Goal: Check status: Check status

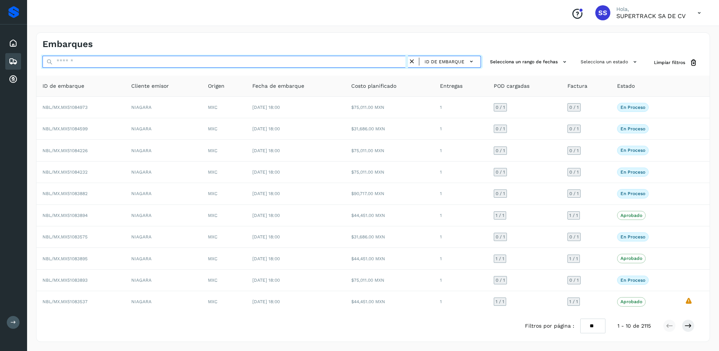
click at [100, 64] on input "text" at bounding box center [226, 62] width 366 height 12
type input "****"
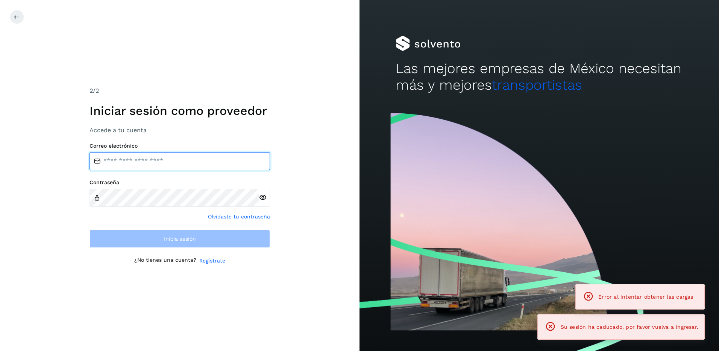
type input "**********"
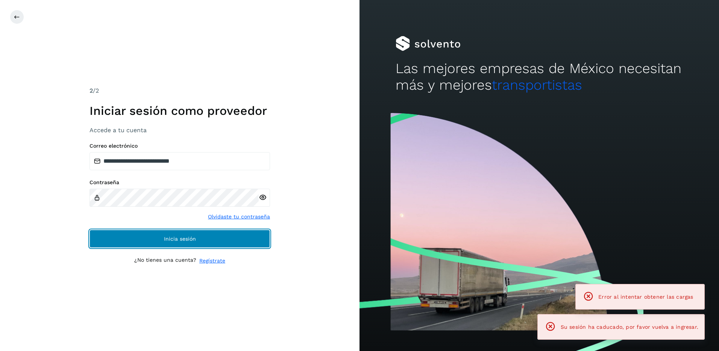
click at [178, 242] on button "Inicia sesión" at bounding box center [180, 239] width 181 height 18
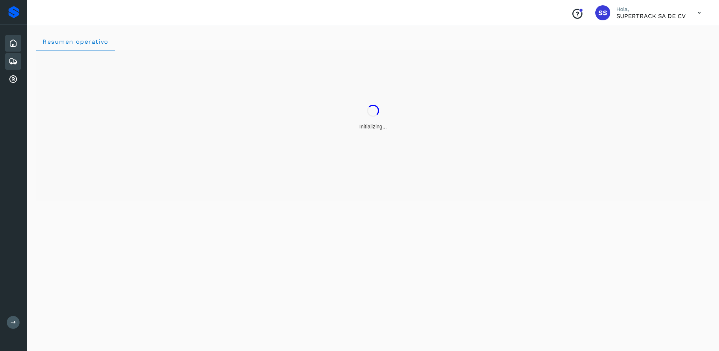
click at [18, 58] on div "Embarques" at bounding box center [13, 61] width 16 height 17
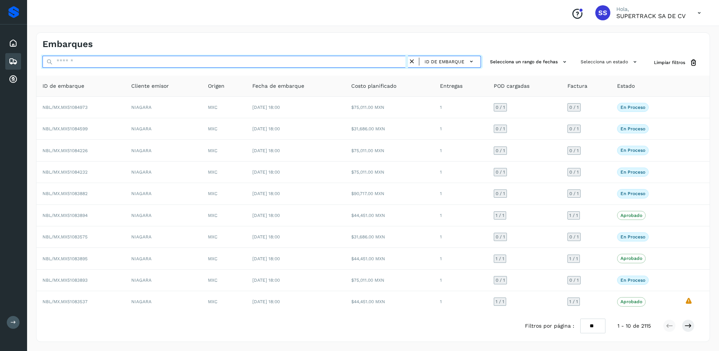
click at [76, 62] on input "text" at bounding box center [226, 62] width 366 height 12
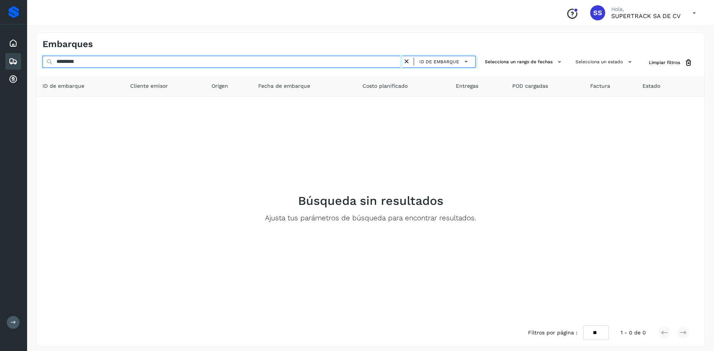
drag, startPoint x: 90, startPoint y: 62, endPoint x: 3, endPoint y: 62, distance: 87.7
click at [3, 62] on div "Proveedores Inicio Embarques Cuentas por cobrar Salir Conoce nuestros beneficio…" at bounding box center [357, 177] width 714 height 355
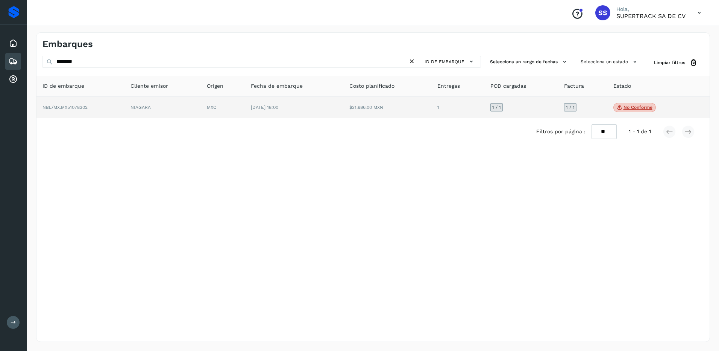
click at [645, 109] on p "No conforme" at bounding box center [638, 107] width 29 height 5
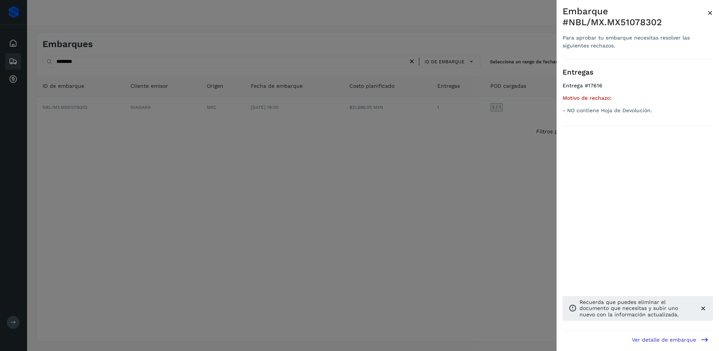
click at [446, 198] on div at bounding box center [359, 175] width 719 height 351
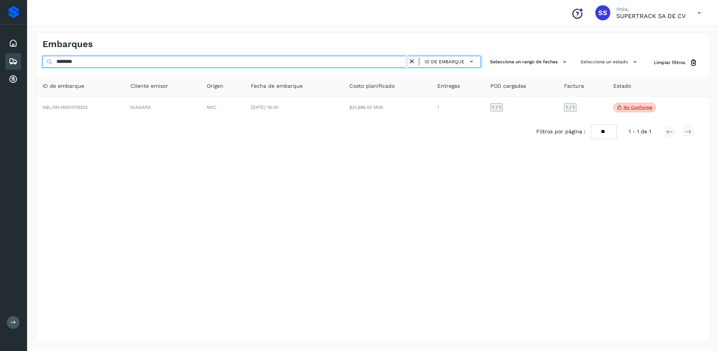
drag, startPoint x: 110, startPoint y: 56, endPoint x: 0, endPoint y: 27, distance: 113.4
click at [0, 27] on html "Proveedores Inicio Embarques Cuentas por cobrar Salir Conoce nuestros beneficio…" at bounding box center [359, 175] width 719 height 351
drag, startPoint x: 116, startPoint y: 63, endPoint x: 18, endPoint y: 58, distance: 97.6
click at [18, 58] on div "Proveedores Inicio Embarques Cuentas por cobrar Salir Conoce nuestros beneficio…" at bounding box center [359, 175] width 719 height 351
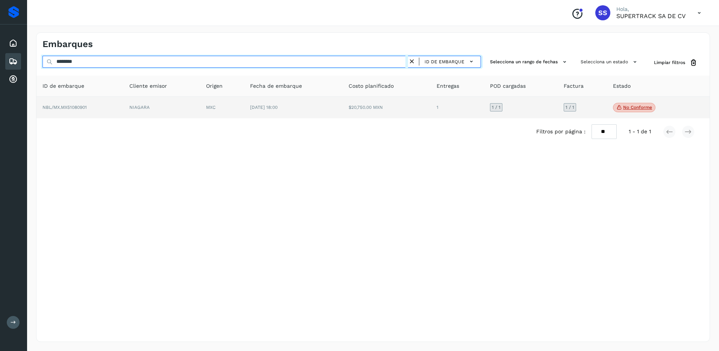
type input "********"
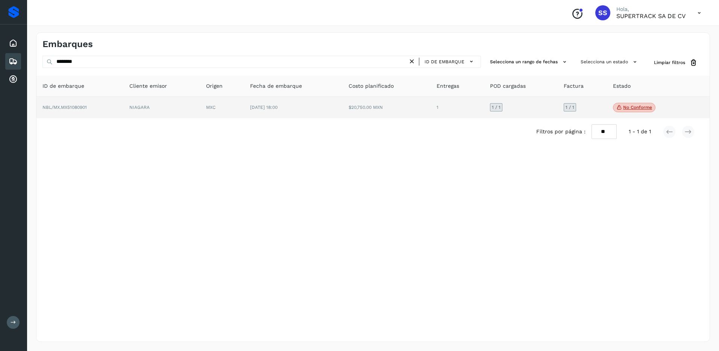
click at [631, 114] on td "No conforme Verifica el estado de la factura o entregas asociadas a este embarq…" at bounding box center [649, 108] width 84 height 22
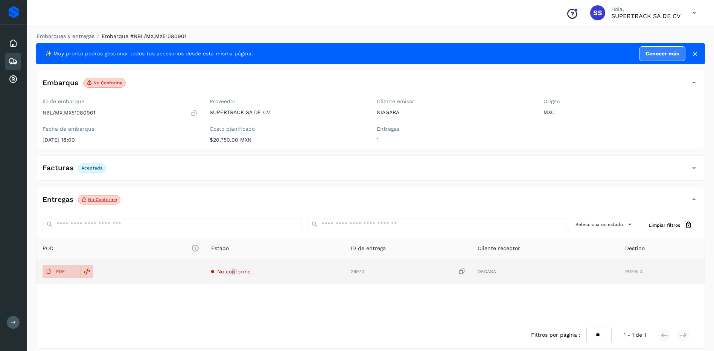
click at [235, 274] on span "No conforme" at bounding box center [233, 271] width 33 height 6
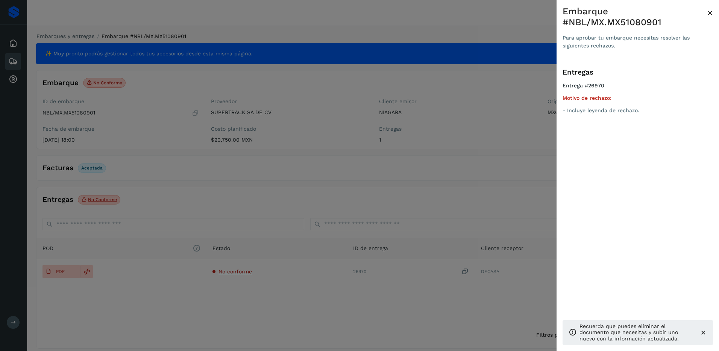
drag, startPoint x: 235, startPoint y: 274, endPoint x: 334, endPoint y: 298, distance: 101.8
click at [333, 297] on div at bounding box center [359, 175] width 719 height 351
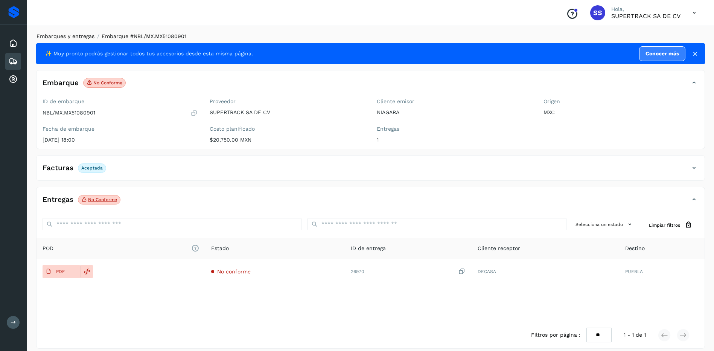
click at [65, 36] on link "Embarques y entregas" at bounding box center [66, 36] width 58 height 6
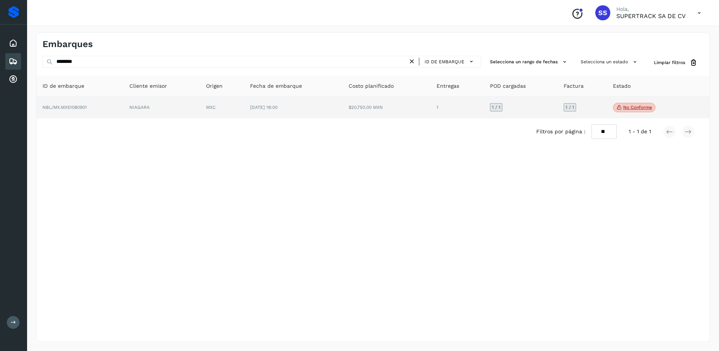
click at [123, 113] on td "NBL/MX.MX51080901" at bounding box center [80, 108] width 87 height 22
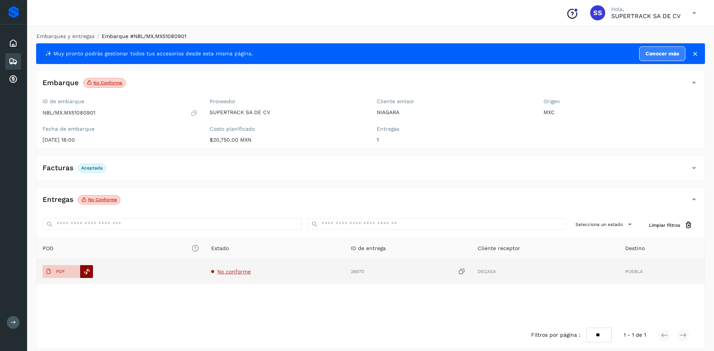
click at [87, 271] on icon at bounding box center [87, 271] width 7 height 7
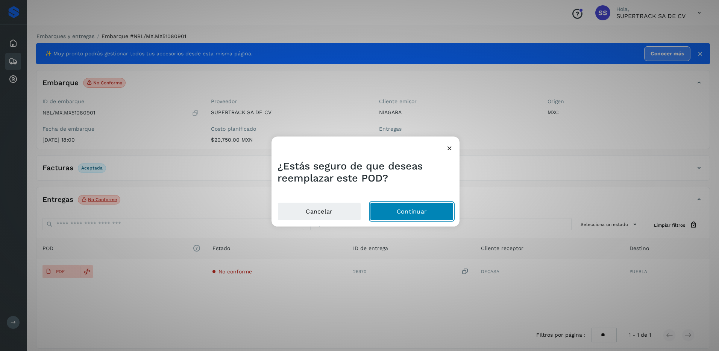
click at [380, 218] on button "Continuar" at bounding box center [412, 211] width 84 height 18
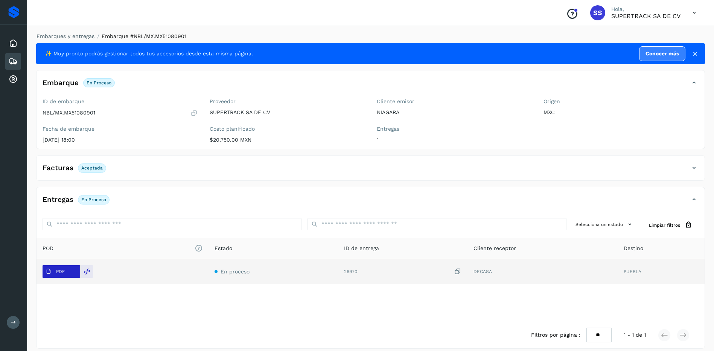
click at [69, 269] on button "PDF" at bounding box center [62, 271] width 38 height 13
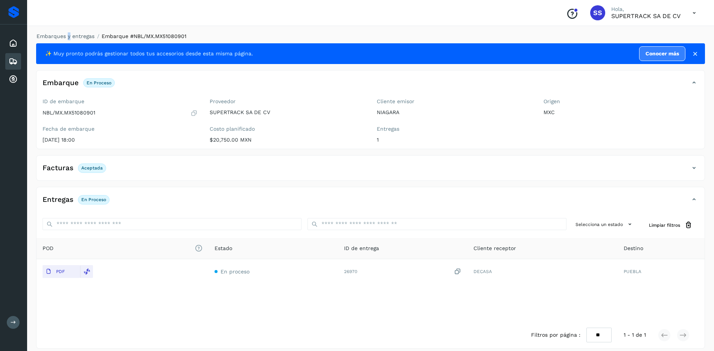
click at [68, 28] on div "Embarques y entregas Embarque #NBL/MX.MX51080901 ✨ Muy pronto podrás gestionar …" at bounding box center [370, 190] width 687 height 334
drag, startPoint x: 68, startPoint y: 28, endPoint x: 70, endPoint y: 35, distance: 6.5
click at [70, 35] on link "Embarques y entregas" at bounding box center [66, 36] width 58 height 6
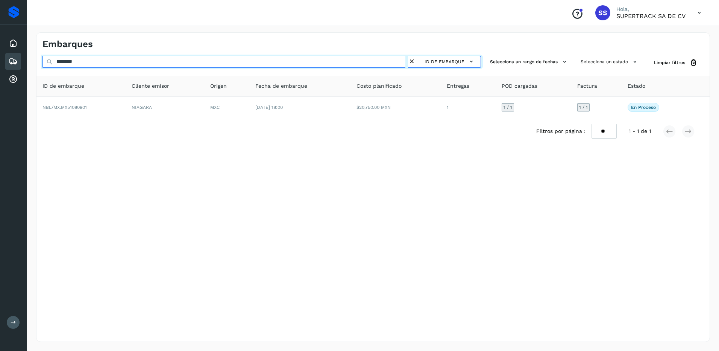
drag, startPoint x: 84, startPoint y: 62, endPoint x: 32, endPoint y: 55, distance: 52.8
click at [32, 55] on div "Embarques ******** ID de embarque Selecciona un rango de fechas Selecciona un e…" at bounding box center [373, 186] width 692 height 327
type input "********"
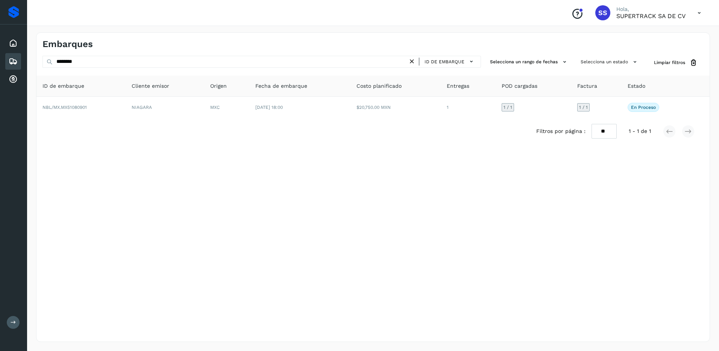
click at [318, 120] on div "Filtros por página : ** ** ** 1 - 1 de 1" at bounding box center [374, 131] width 674 height 27
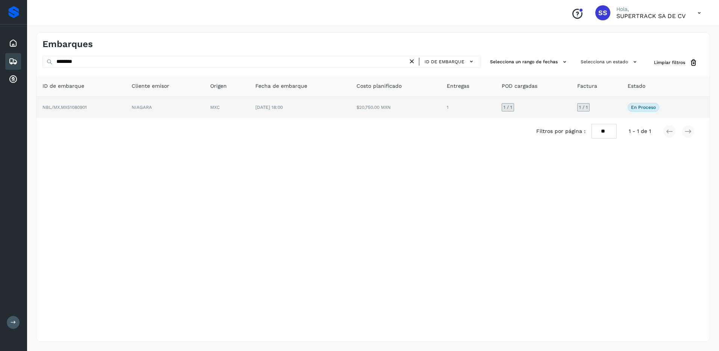
click at [320, 116] on td "[DATE] 18:00" at bounding box center [299, 107] width 101 height 21
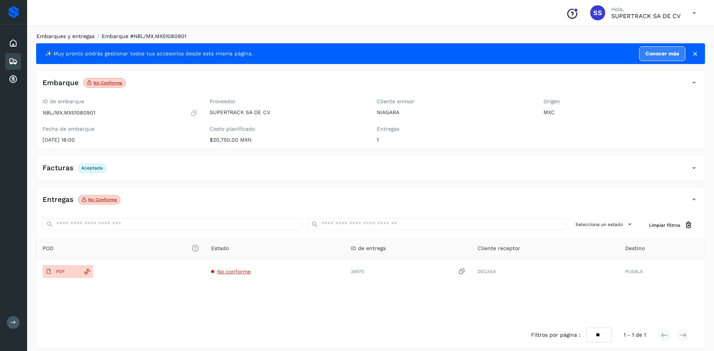
click at [68, 37] on link "Embarques y entregas" at bounding box center [66, 36] width 58 height 6
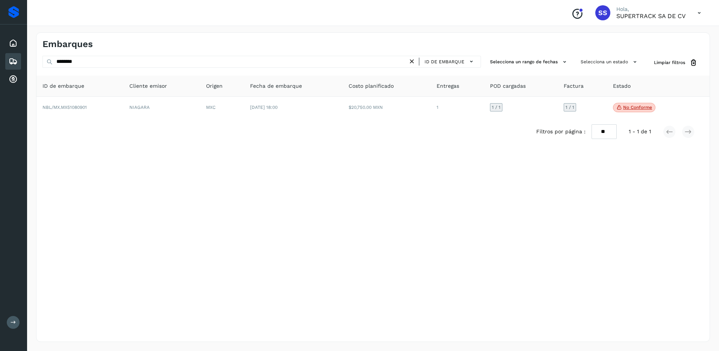
click at [47, 52] on div "Embarques ******** ID de embarque Selecciona un rango de fechas Selecciona un e…" at bounding box center [373, 186] width 674 height 309
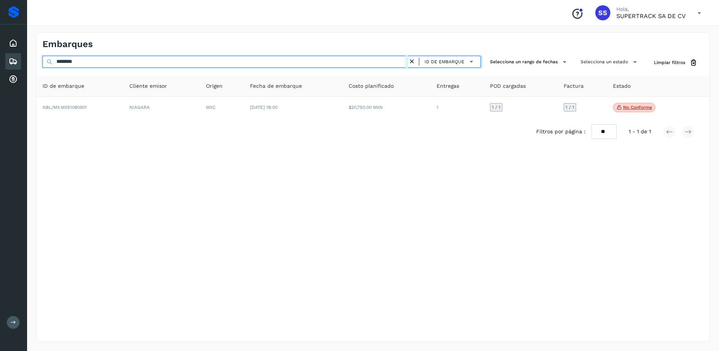
drag, startPoint x: 47, startPoint y: 52, endPoint x: 116, endPoint y: 64, distance: 69.1
click at [116, 64] on input "********" at bounding box center [226, 62] width 366 height 12
drag, startPoint x: 97, startPoint y: 59, endPoint x: 0, endPoint y: 33, distance: 100.5
click at [0, 34] on html "Proveedores Inicio Embarques Cuentas por cobrar Salir Conoce nuestros beneficio…" at bounding box center [359, 175] width 719 height 351
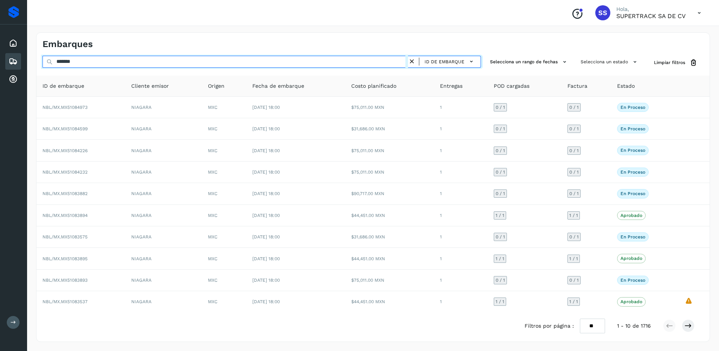
type input "********"
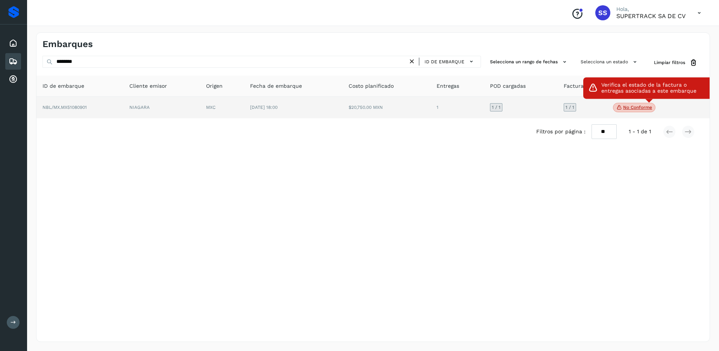
click at [629, 110] on p "No conforme" at bounding box center [638, 107] width 29 height 5
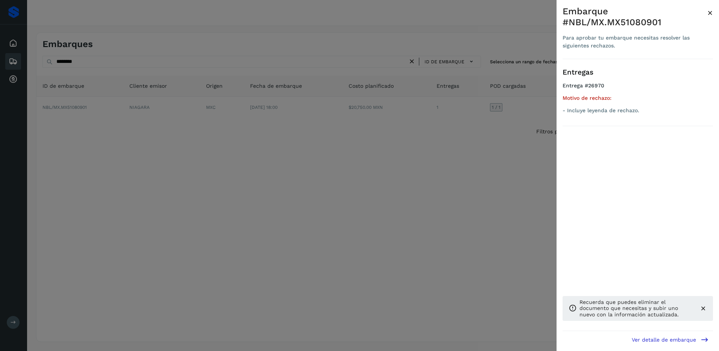
drag, startPoint x: 341, startPoint y: 196, endPoint x: 346, endPoint y: 200, distance: 6.2
click at [342, 196] on div at bounding box center [359, 175] width 719 height 351
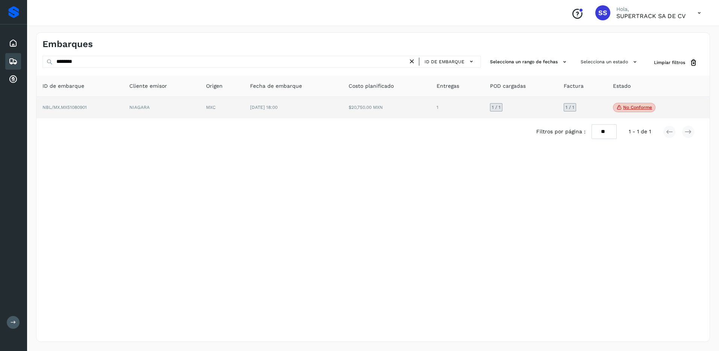
click at [356, 101] on td "$20,750.00 MXN" at bounding box center [387, 108] width 88 height 22
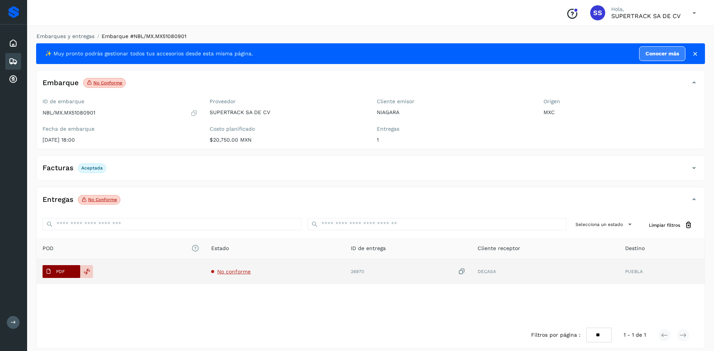
click at [75, 271] on button "PDF" at bounding box center [62, 271] width 38 height 13
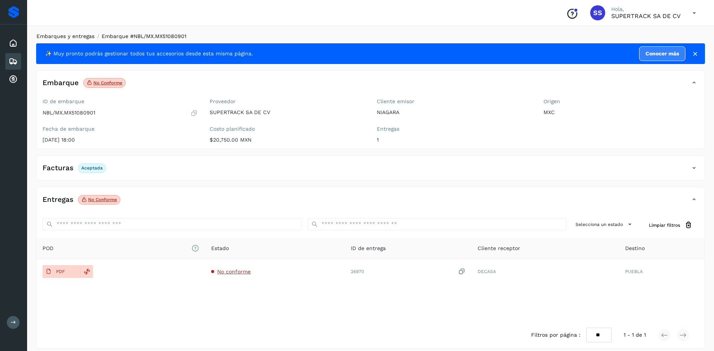
click at [78, 38] on link "Embarques y entregas" at bounding box center [66, 36] width 58 height 6
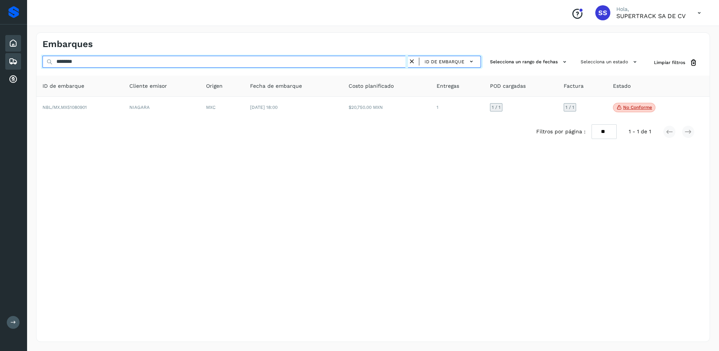
drag, startPoint x: 94, startPoint y: 58, endPoint x: 10, endPoint y: 51, distance: 83.8
click at [11, 51] on div "Proveedores Inicio Embarques Cuentas por cobrar Salir Conoce nuestros beneficio…" at bounding box center [359, 175] width 719 height 351
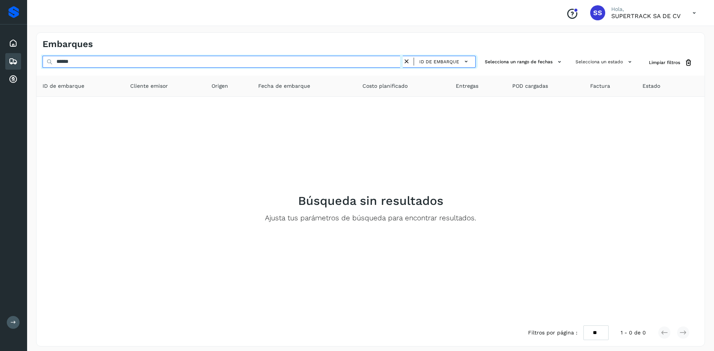
drag, startPoint x: 114, startPoint y: 62, endPoint x: 28, endPoint y: 51, distance: 86.4
click at [28, 51] on div "Embarques ****** ID de embarque Selecciona un rango de fechas Selecciona un est…" at bounding box center [370, 189] width 687 height 332
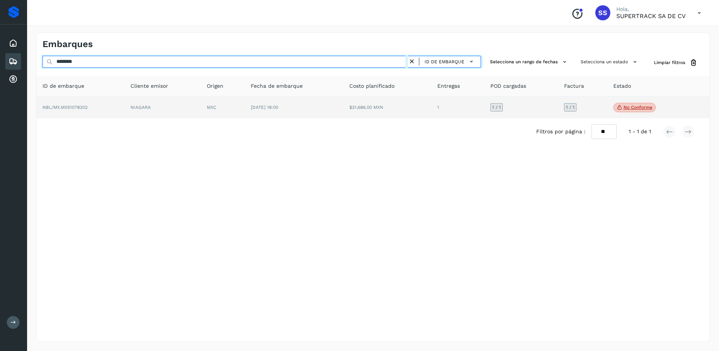
type input "********"
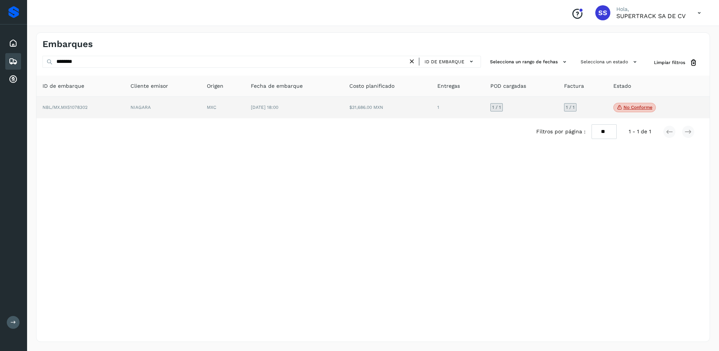
click at [298, 109] on td "[DATE] 18:00" at bounding box center [294, 108] width 99 height 22
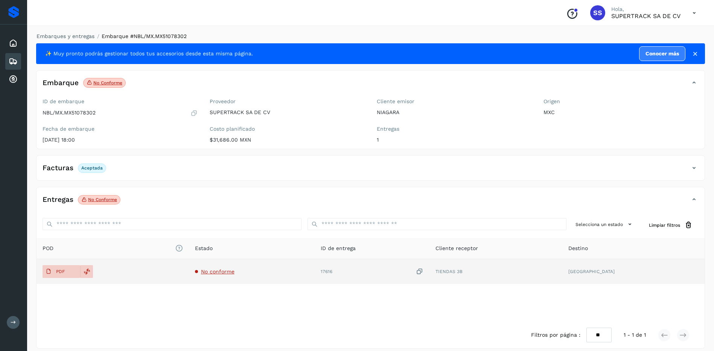
click at [225, 271] on span "No conforme" at bounding box center [217, 271] width 33 height 6
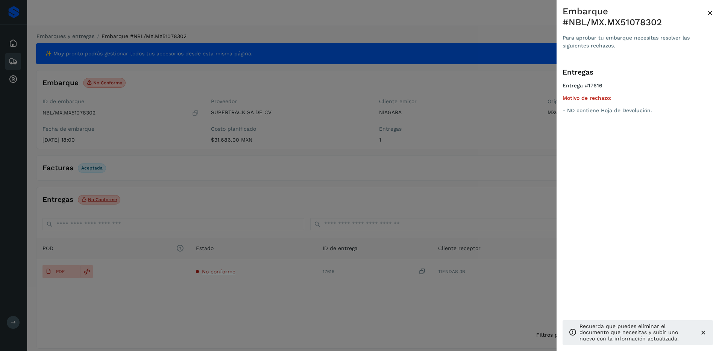
drag, startPoint x: 303, startPoint y: 270, endPoint x: 306, endPoint y: 275, distance: 5.9
click at [303, 270] on div at bounding box center [359, 175] width 719 height 351
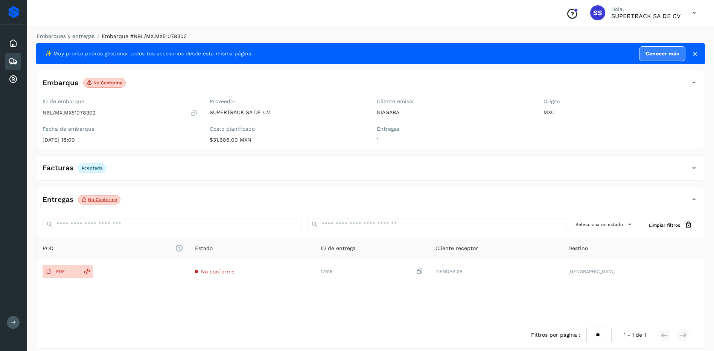
click at [81, 39] on li "Embarques y entregas" at bounding box center [63, 36] width 63 height 8
click at [81, 40] on div "Embarques y entregas Embarque #NBL/MX.MX51078302 ✨ Muy pronto podrás gestionar …" at bounding box center [370, 190] width 669 height 316
click at [81, 35] on link "Embarques y entregas" at bounding box center [66, 36] width 58 height 6
